Goal: Task Accomplishment & Management: Manage account settings

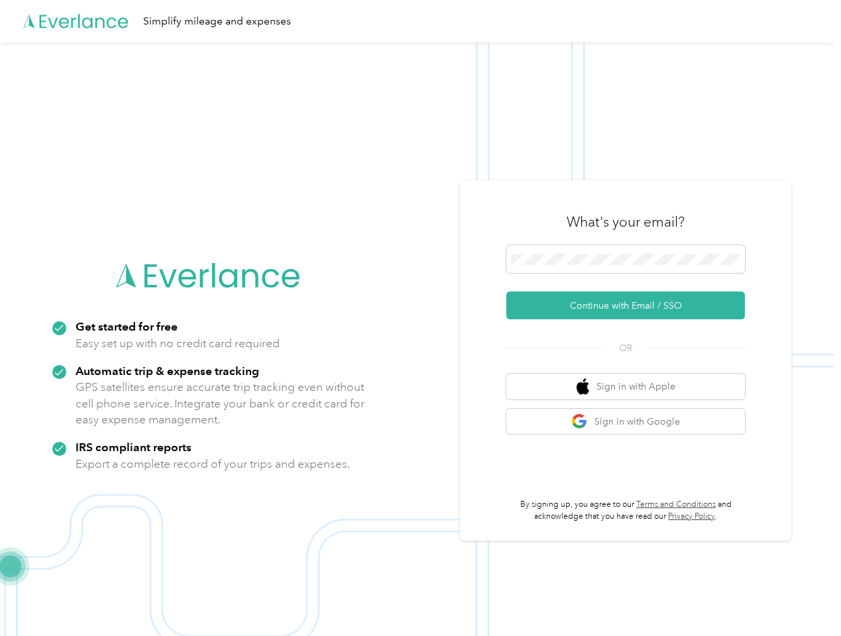
click at [420, 318] on img at bounding box center [417, 360] width 834 height 636
click at [420, 21] on div "Simplify mileage and expenses" at bounding box center [417, 21] width 834 height 42
click at [631, 305] on button "Continue with Email / SSO" at bounding box center [625, 306] width 239 height 28
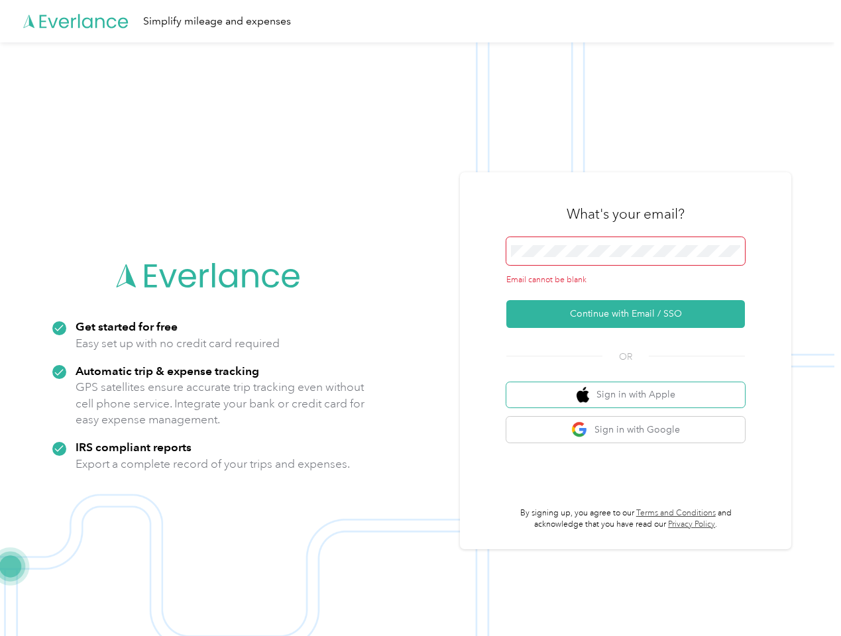
click at [631, 386] on button "Sign in with Apple" at bounding box center [625, 395] width 239 height 26
click at [631, 421] on button "Sign in with Google" at bounding box center [625, 430] width 239 height 26
